Goal: Transaction & Acquisition: Purchase product/service

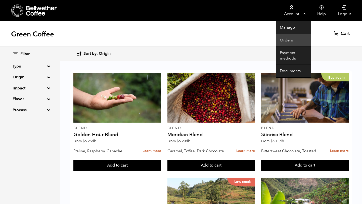
click at [294, 36] on link "Orders" at bounding box center [293, 40] width 35 height 13
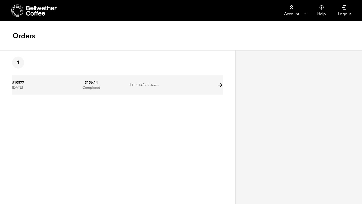
click at [47, 85] on td "#10577 September 10, 2025" at bounding box center [38, 85] width 53 height 19
click at [219, 86] on icon at bounding box center [220, 85] width 6 height 6
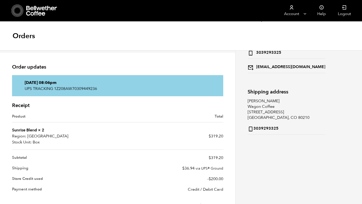
scroll to position [44, 0]
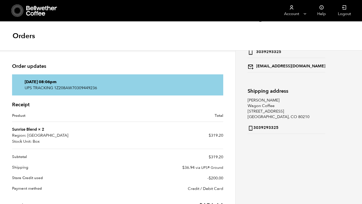
click at [95, 87] on p "UPS TRACKING 1Z208AW70309449236" at bounding box center [118, 88] width 186 height 6
copy div "UPS TRACKING 1Z208AW70309449236"
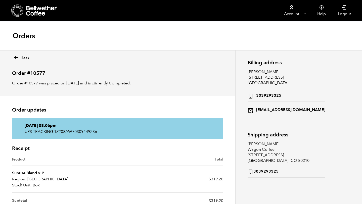
scroll to position [44, 0]
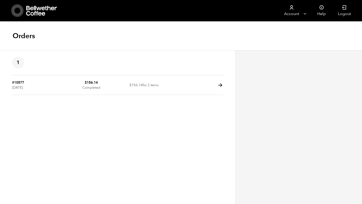
click at [18, 10] on icon at bounding box center [17, 10] width 12 height 13
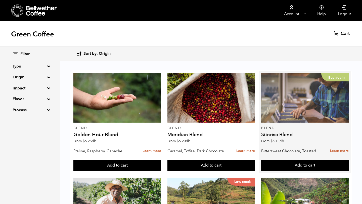
click at [284, 115] on div "Buy again" at bounding box center [304, 97] width 87 height 49
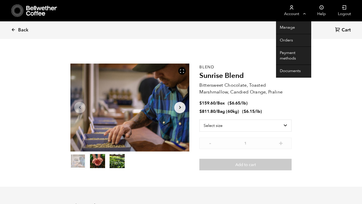
scroll to position [219, 215]
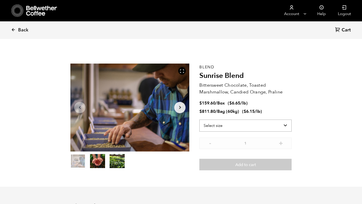
click at [254, 126] on select "Select size Bag (60kg) (132 lbs) Box (24 lbs)" at bounding box center [245, 126] width 92 height 12
select select "box"
click at [199, 120] on select "Select size Bag (60kg) (132 lbs) Box (24 lbs)" at bounding box center [245, 126] width 92 height 12
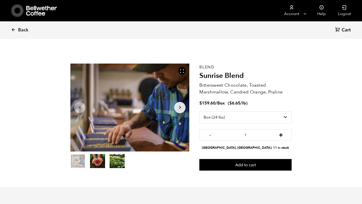
click at [279, 134] on button "+" at bounding box center [281, 134] width 6 height 5
type input "2"
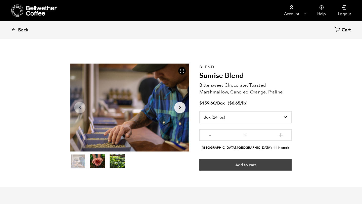
click at [253, 164] on button "Add to cart" at bounding box center [245, 165] width 92 height 12
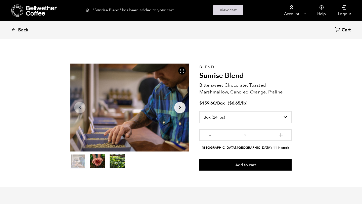
click at [221, 11] on link "View cart" at bounding box center [228, 10] width 30 height 10
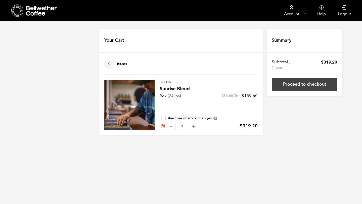
click at [305, 87] on link "Proceed to checkout" at bounding box center [304, 84] width 65 height 13
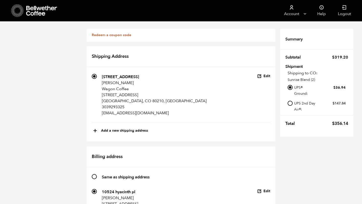
scroll to position [192, 0]
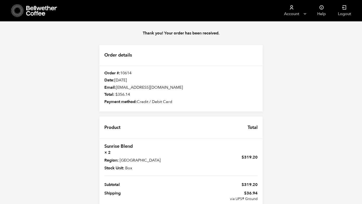
scroll to position [34, 0]
